Goal: Information Seeking & Learning: Learn about a topic

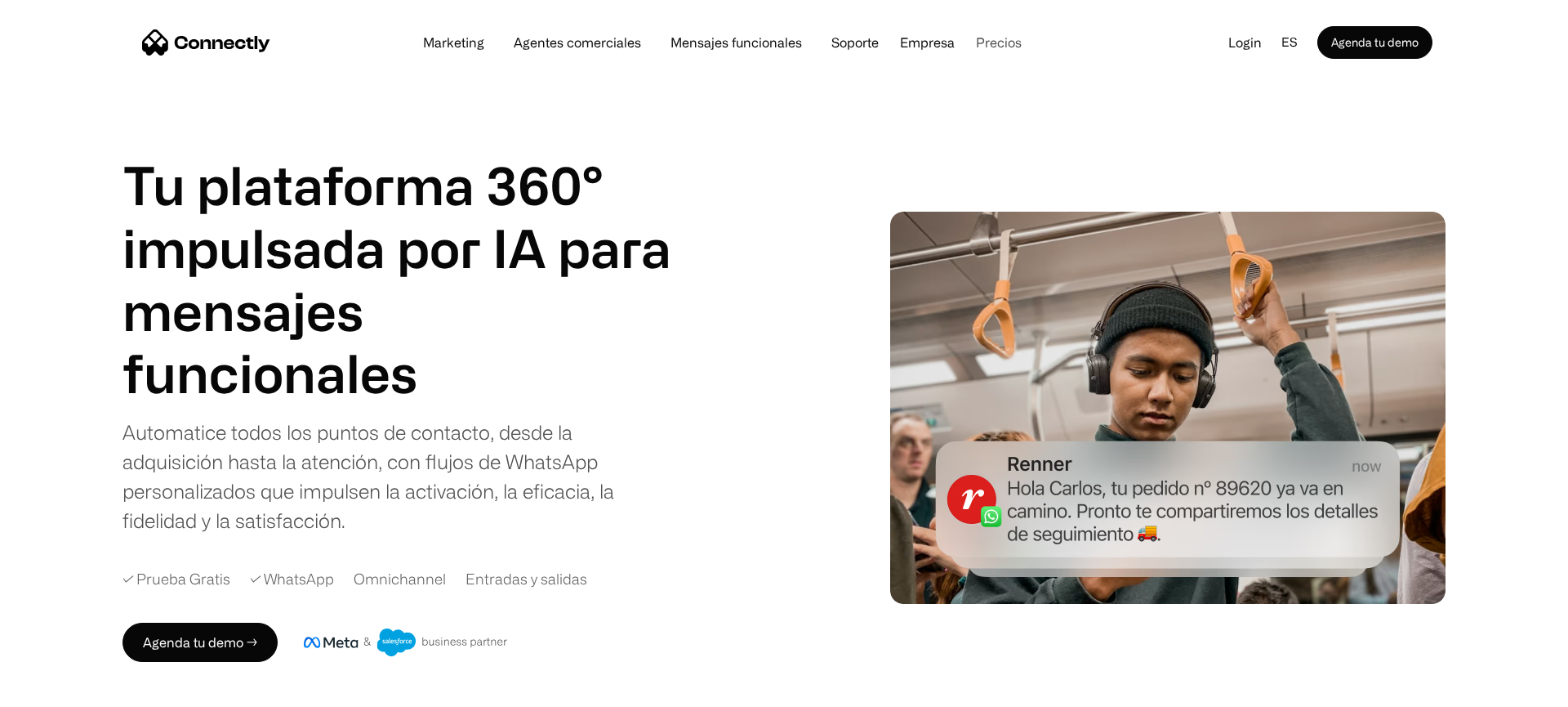
click at [1013, 41] on link "Precios" at bounding box center [998, 42] width 72 height 13
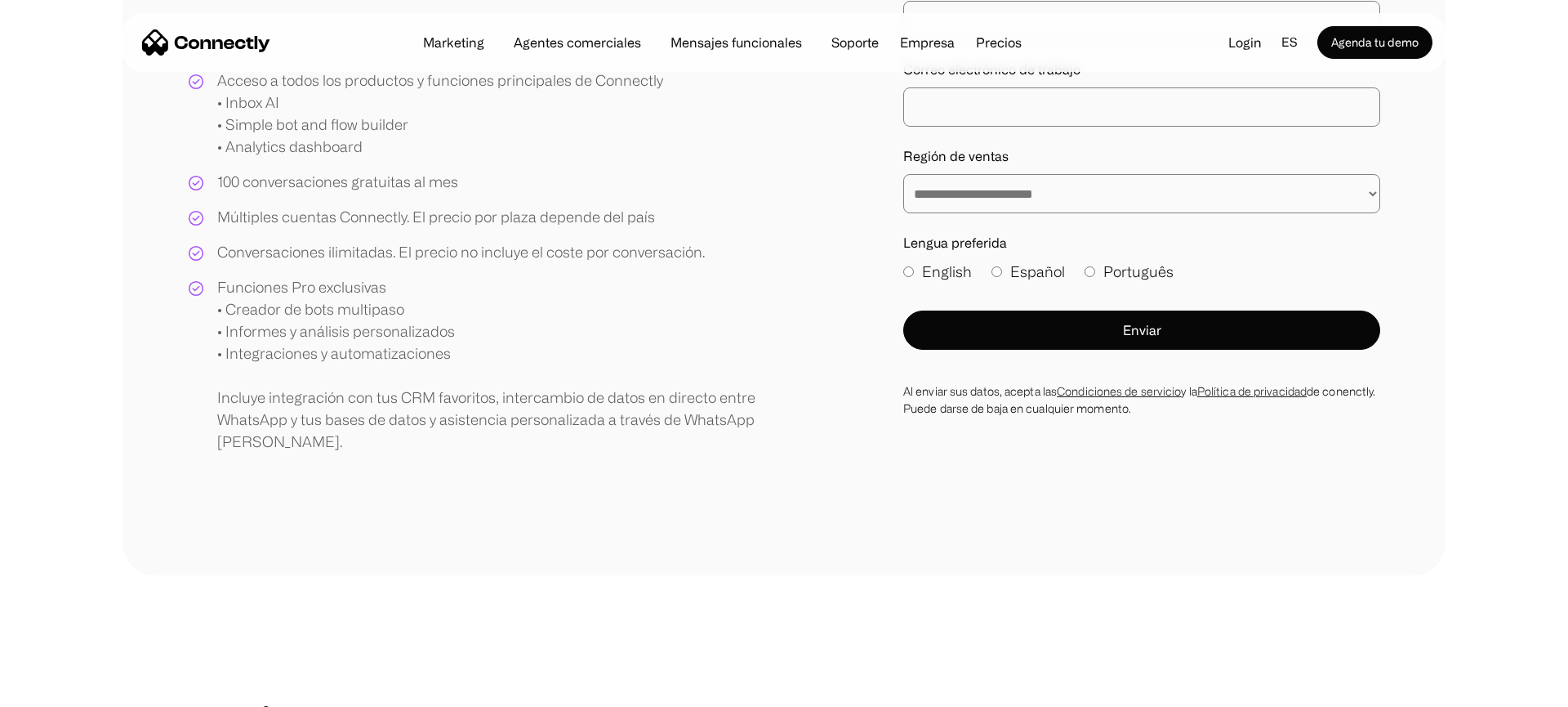
scroll to position [379, 0]
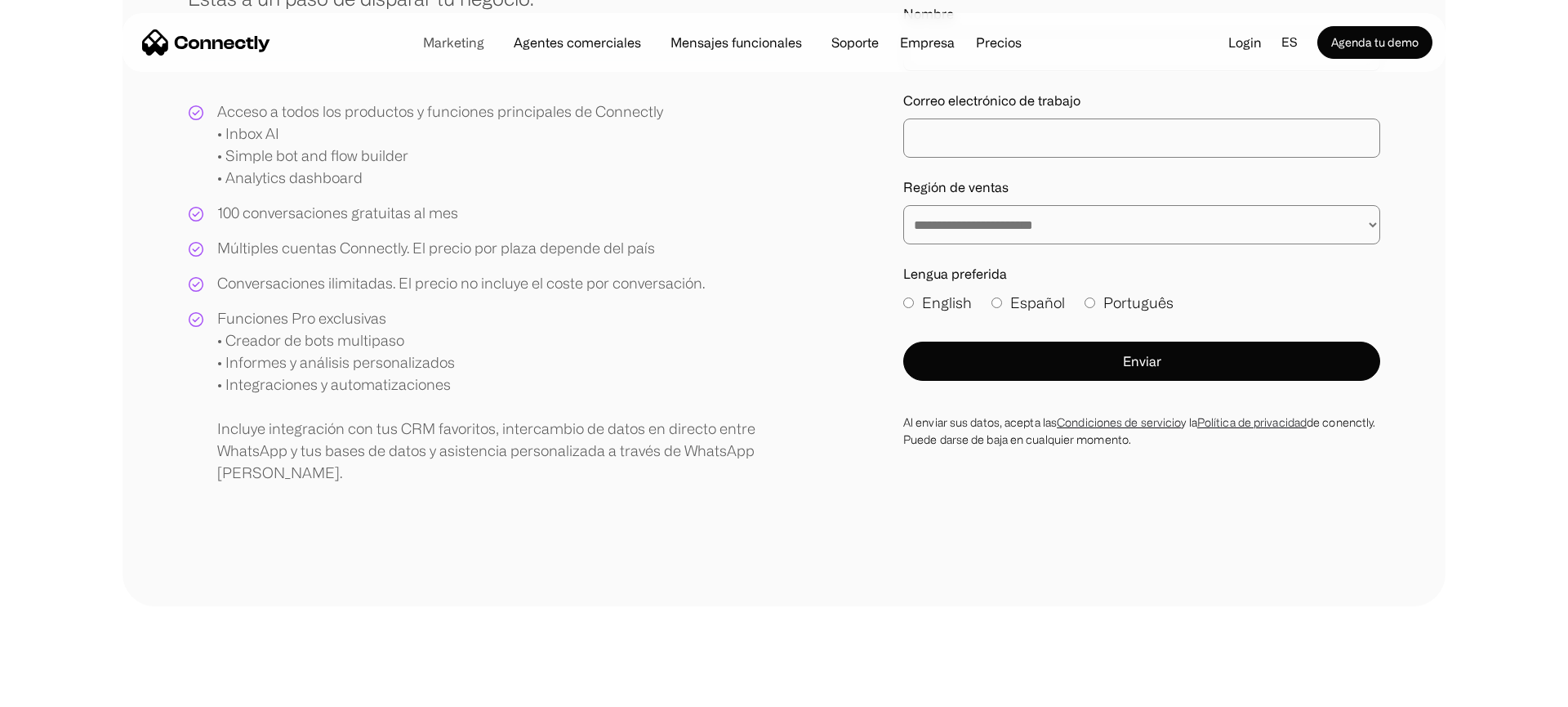
click at [462, 47] on link "Marketing" at bounding box center [454, 42] width 87 height 13
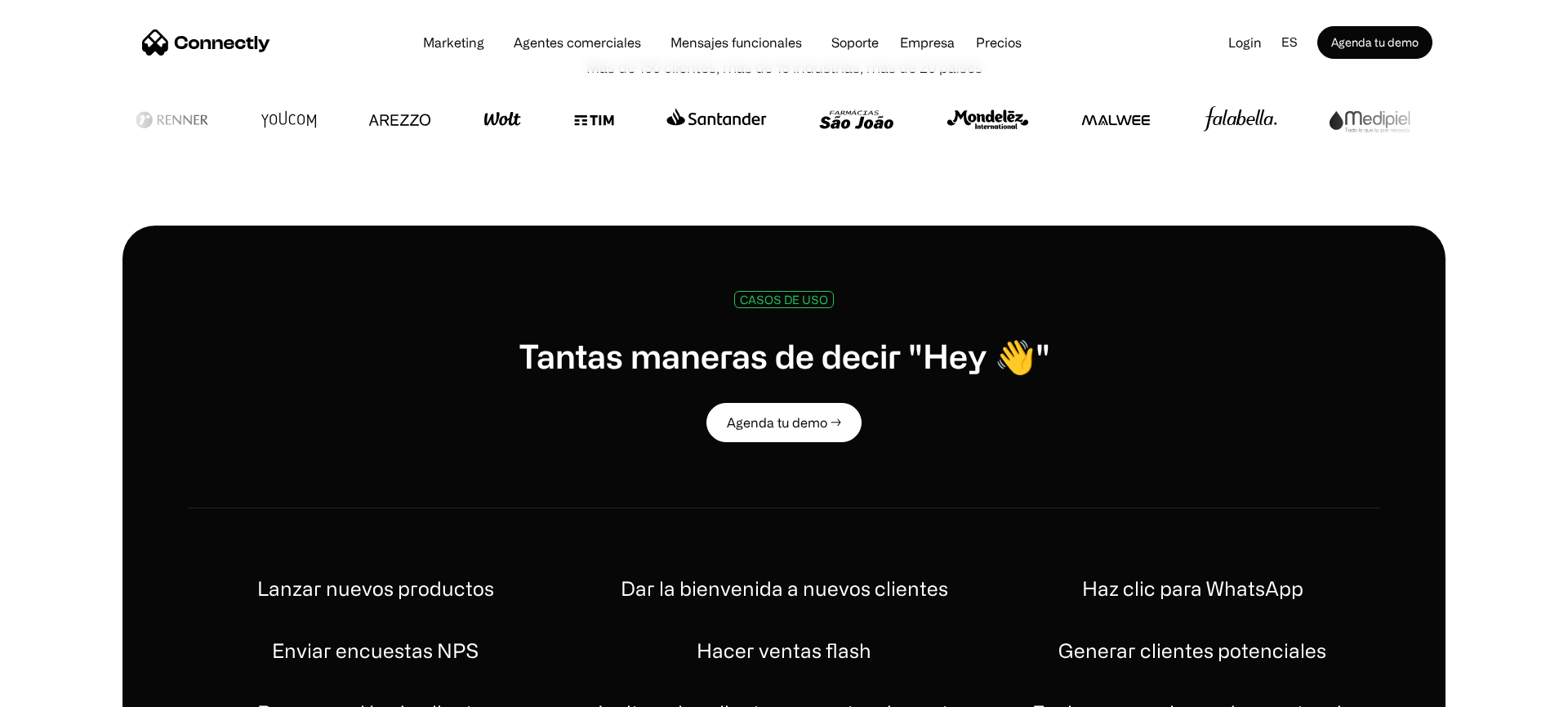
scroll to position [933, 0]
